Goal: Navigation & Orientation: Find specific page/section

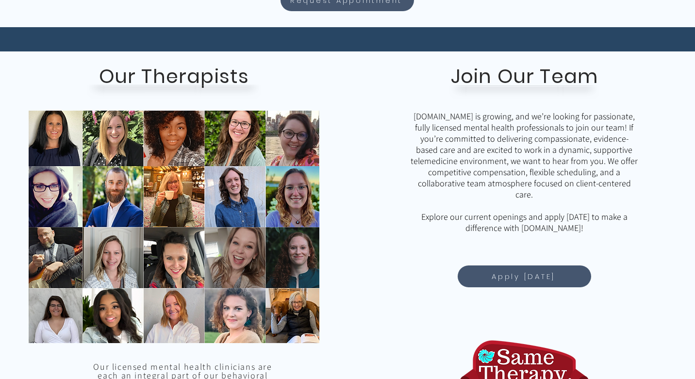
scroll to position [479, 0]
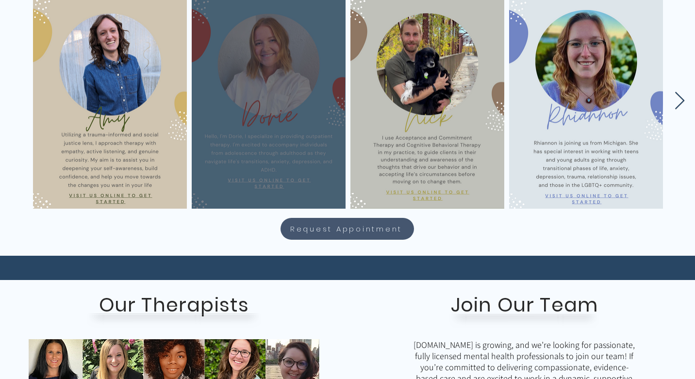
click at [678, 101] on icon "Next Item" at bounding box center [679, 101] width 11 height 19
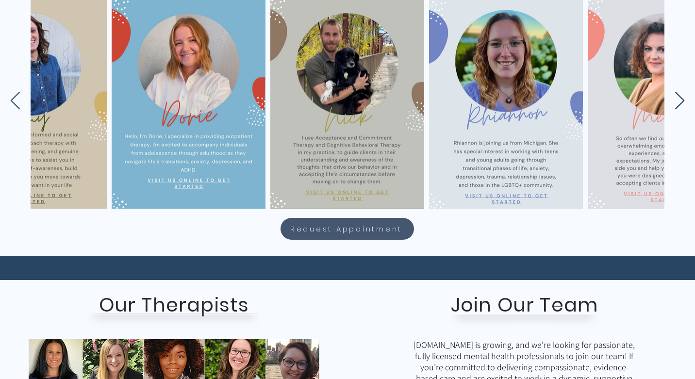
click at [678, 101] on icon "Next Item" at bounding box center [679, 101] width 11 height 19
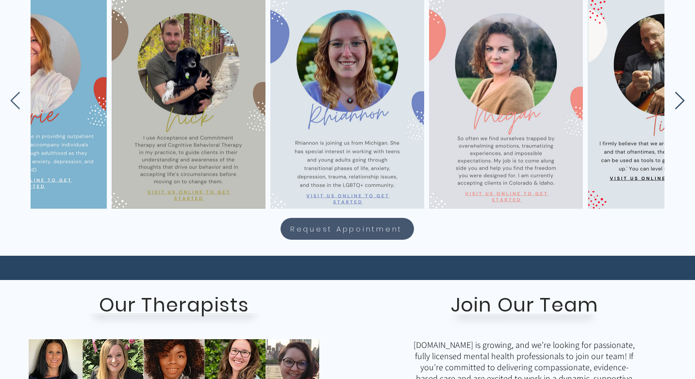
click at [678, 101] on icon "Next Item" at bounding box center [679, 101] width 11 height 19
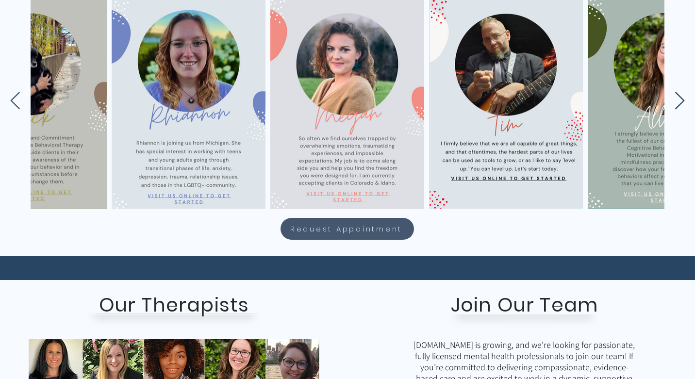
click at [678, 101] on icon "Next Item" at bounding box center [679, 101] width 11 height 19
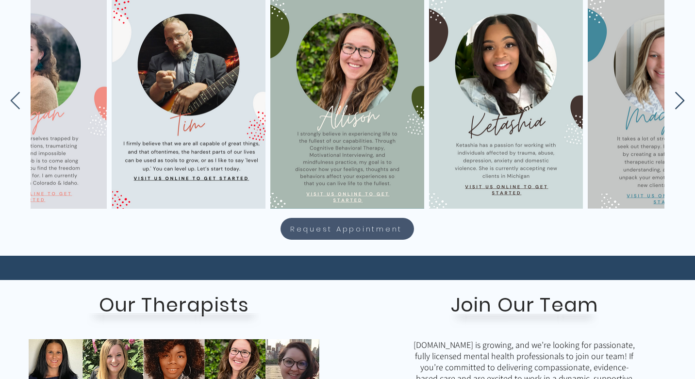
click at [679, 101] on icon "Next Item" at bounding box center [679, 101] width 11 height 19
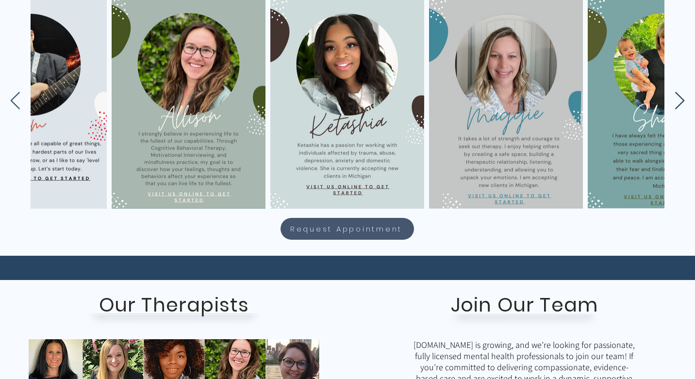
click at [679, 101] on icon "Next Item" at bounding box center [679, 101] width 11 height 19
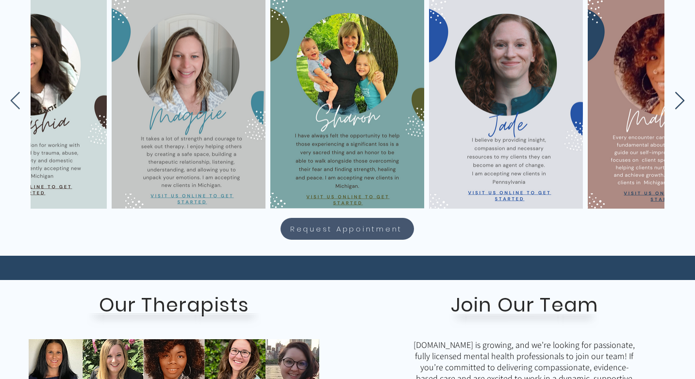
click at [679, 101] on icon "Next Item" at bounding box center [679, 101] width 11 height 19
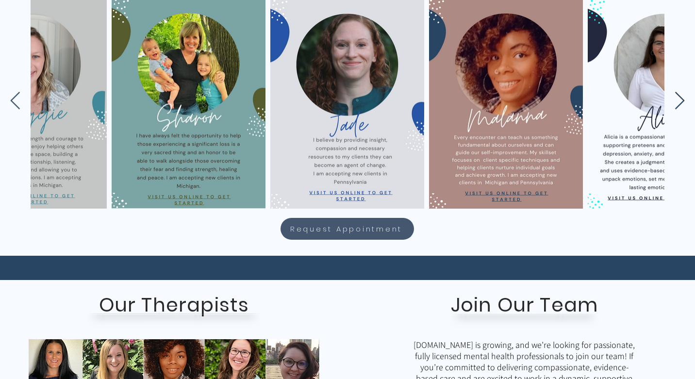
click at [679, 101] on icon "Next Item" at bounding box center [679, 101] width 11 height 19
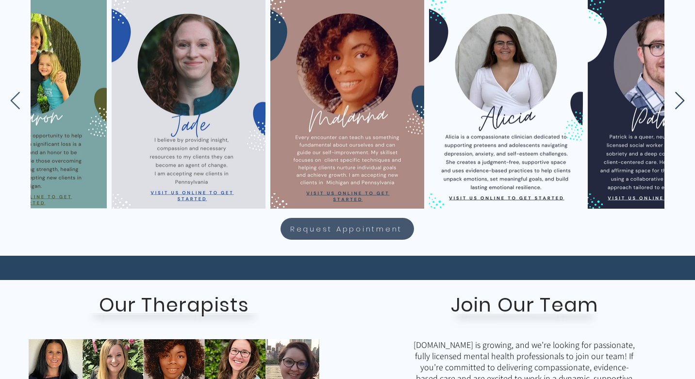
click at [679, 101] on icon "Next Item" at bounding box center [679, 101] width 11 height 19
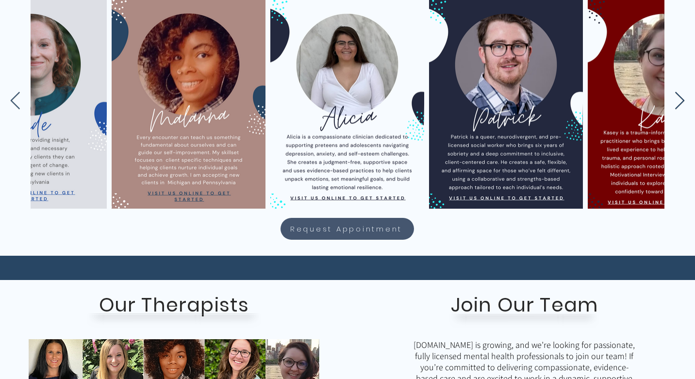
click at [679, 101] on icon "Next Item" at bounding box center [679, 101] width 11 height 19
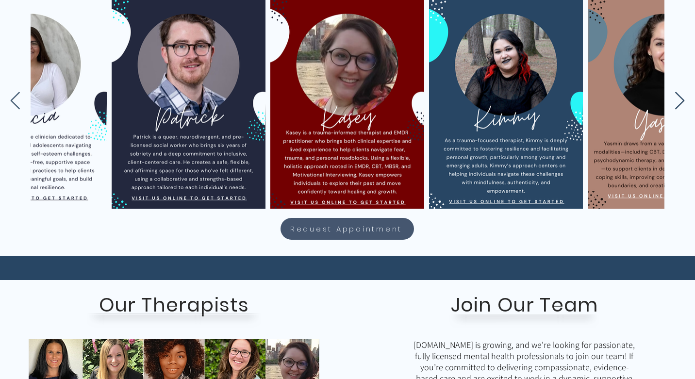
click at [679, 101] on icon "Next Item" at bounding box center [679, 101] width 11 height 19
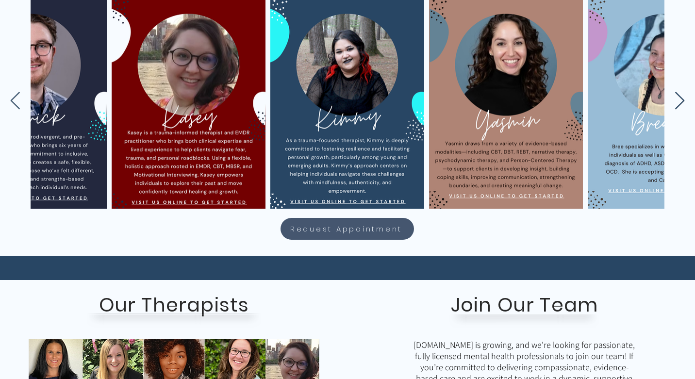
click at [679, 101] on icon "Next Item" at bounding box center [679, 101] width 11 height 19
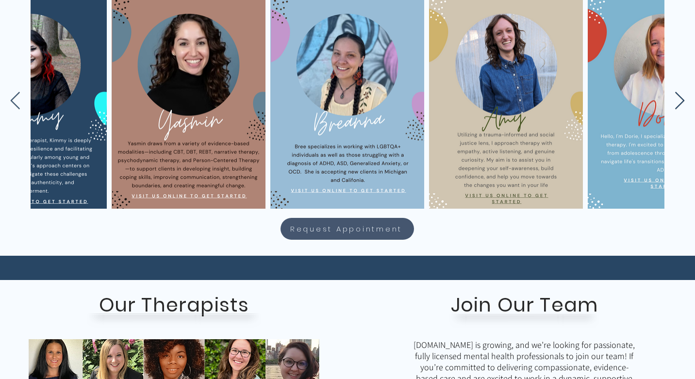
click at [679, 101] on icon "Next Item" at bounding box center [679, 101] width 11 height 19
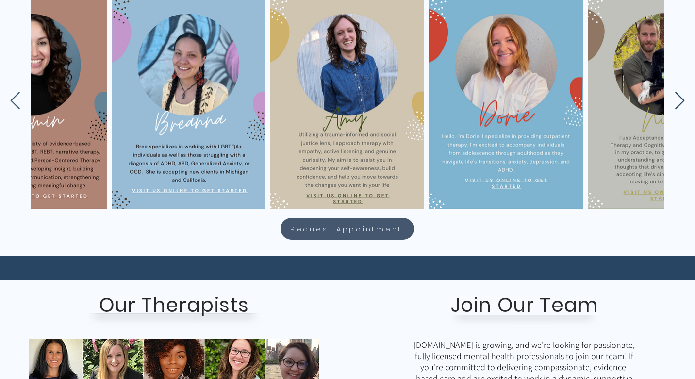
click at [679, 101] on icon "Next Item" at bounding box center [679, 101] width 11 height 19
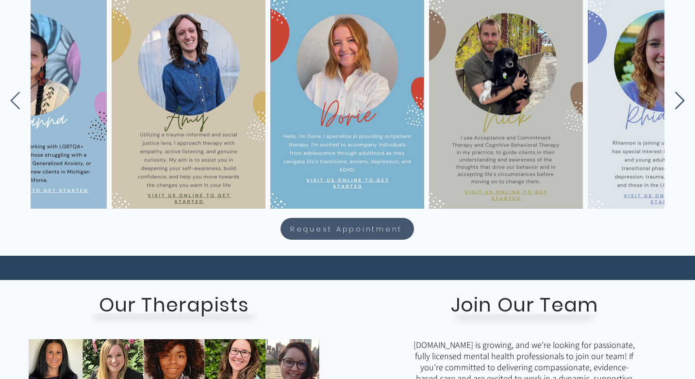
click at [679, 101] on icon "Next Item" at bounding box center [679, 101] width 11 height 19
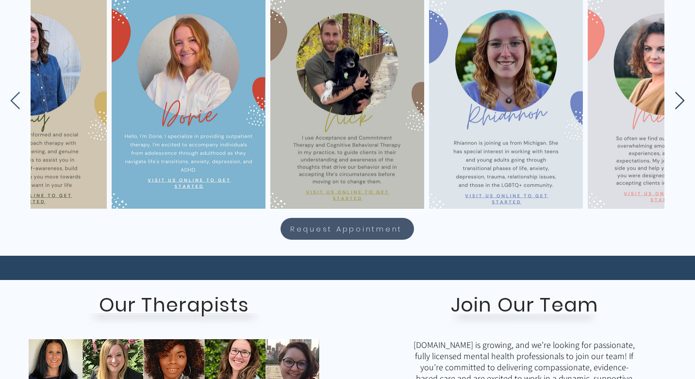
click at [679, 101] on icon "Next Item" at bounding box center [679, 101] width 11 height 19
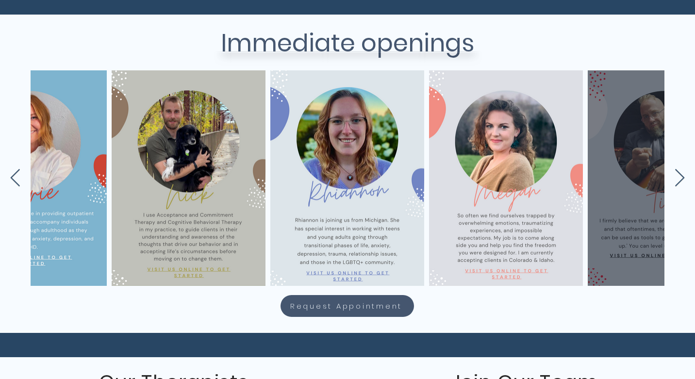
scroll to position [0, 0]
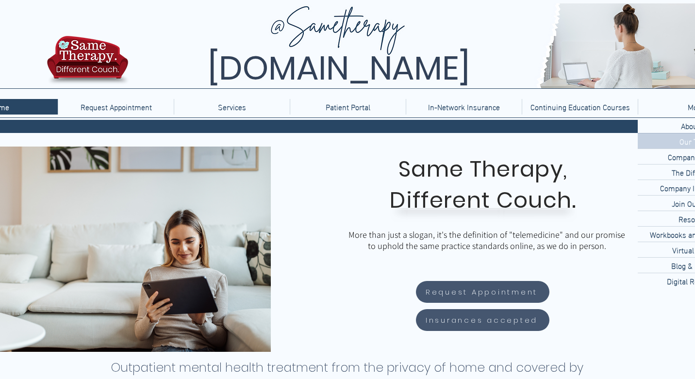
click at [661, 140] on div "Our Team" at bounding box center [696, 140] width 116 height 15
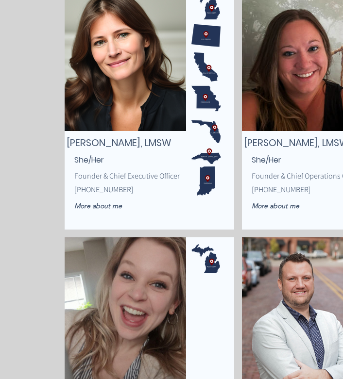
scroll to position [194, 19]
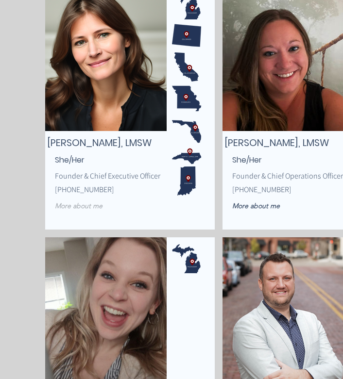
click at [68, 209] on span "More about me" at bounding box center [79, 205] width 48 height 9
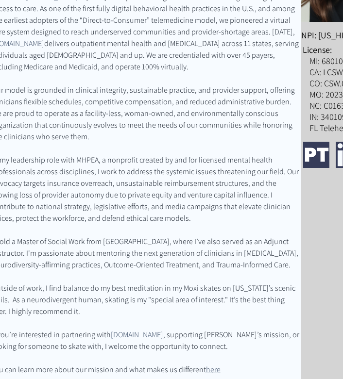
scroll to position [312, 0]
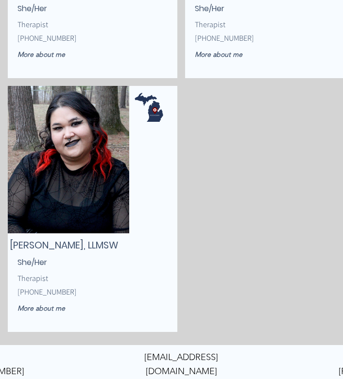
scroll to position [3407, 57]
